Goal: Information Seeking & Learning: Learn about a topic

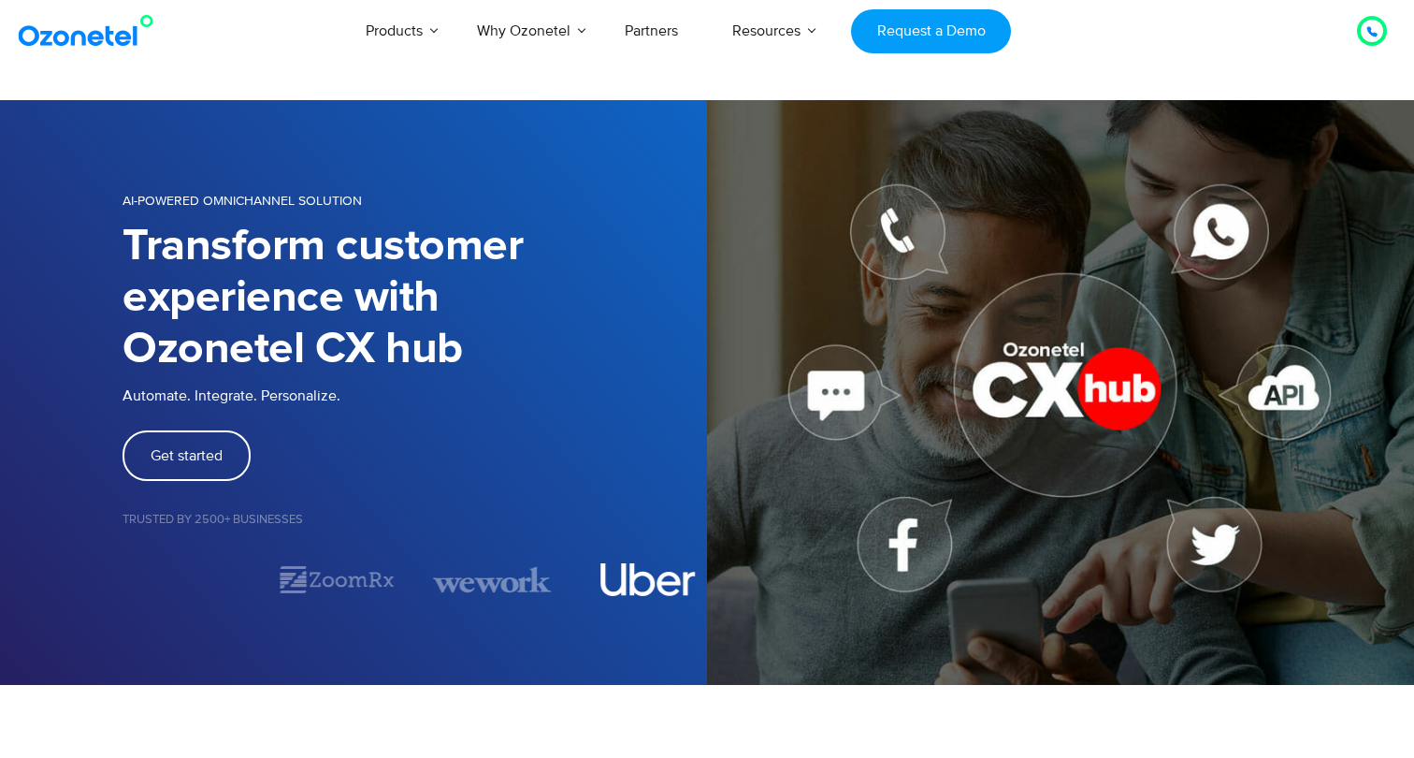
click at [646, 582] on img "4 / 7" at bounding box center [647, 579] width 95 height 33
click at [356, 580] on img "2 / 7" at bounding box center [337, 579] width 118 height 33
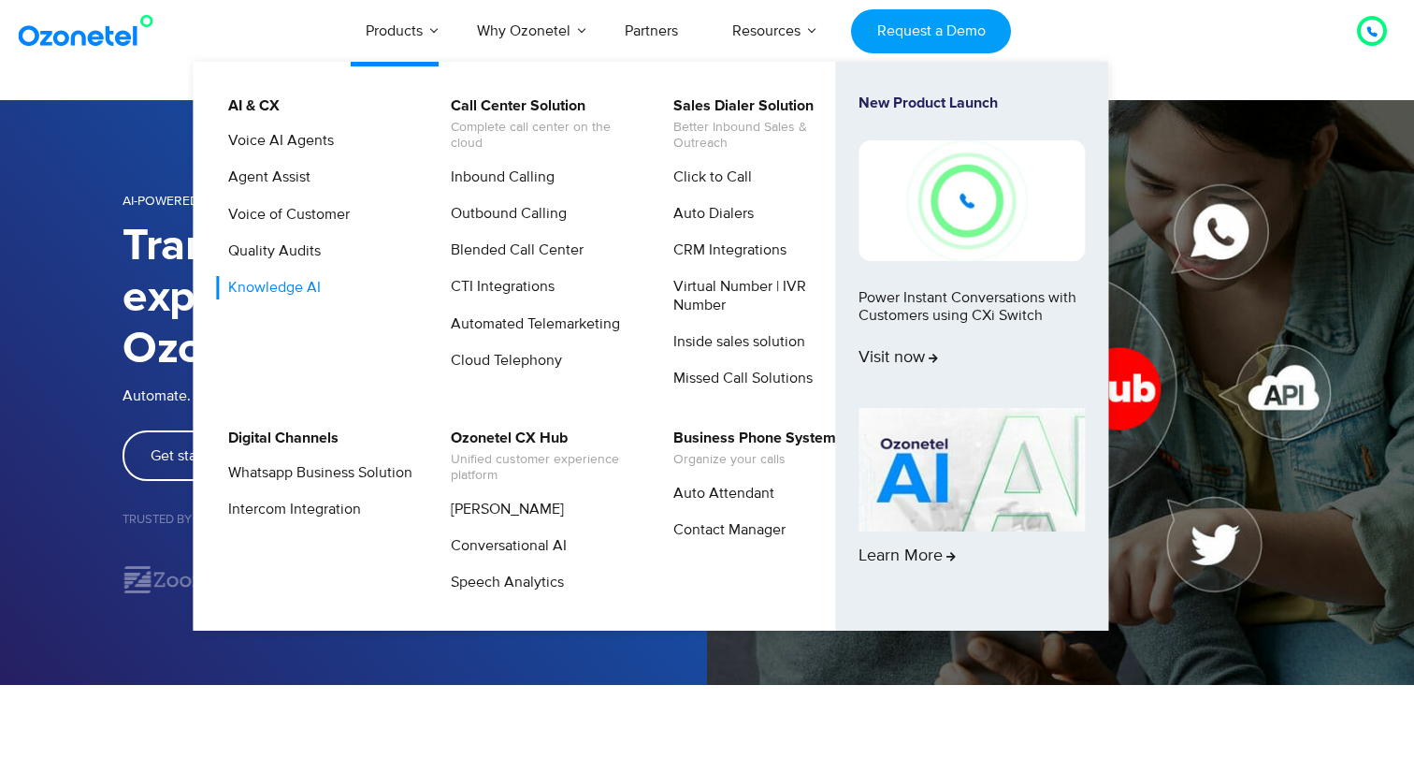
click at [274, 289] on link "Knowledge AI" at bounding box center [270, 287] width 108 height 23
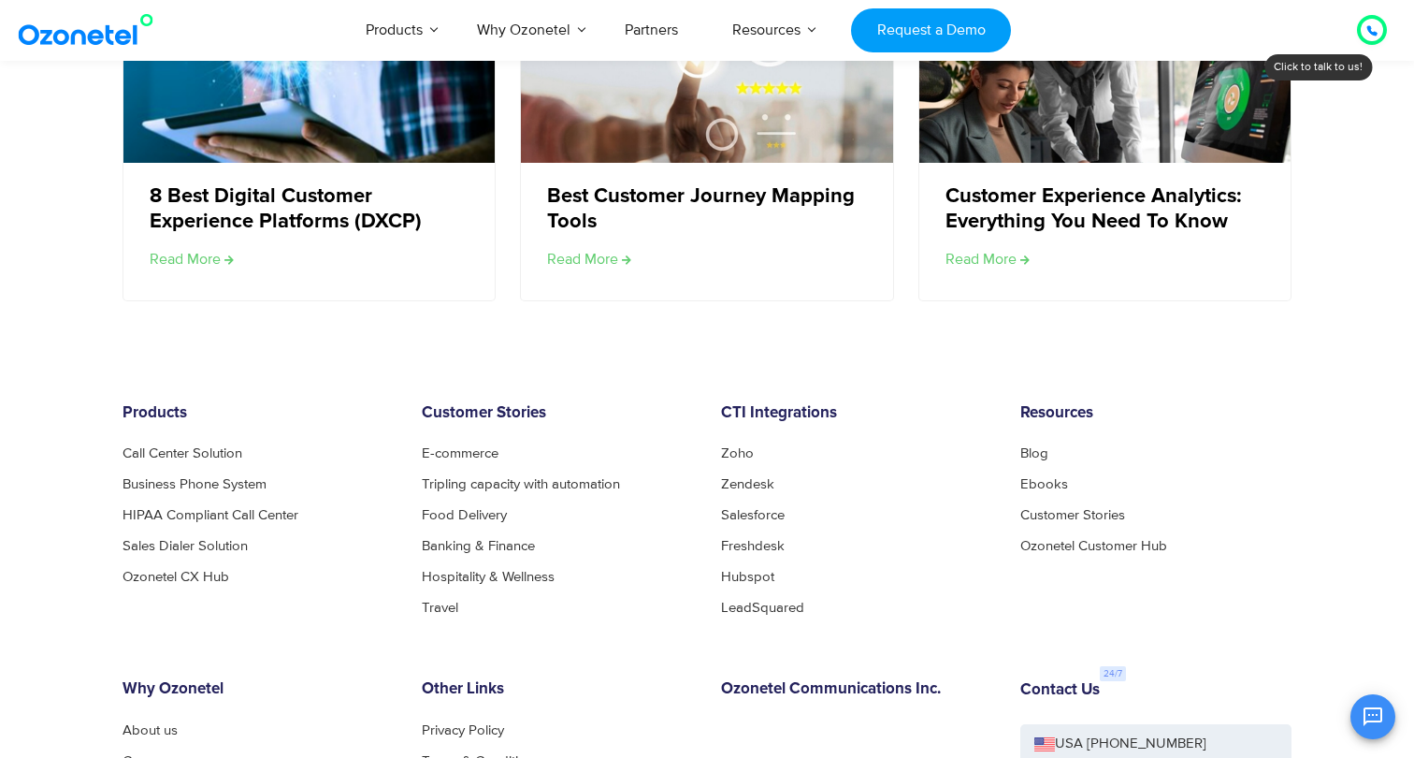
scroll to position [3195, 0]
